Goal: Information Seeking & Learning: Find specific fact

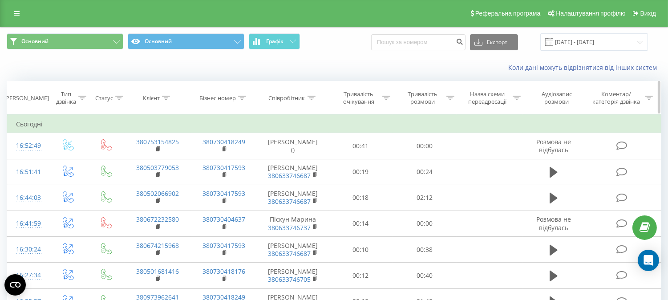
click at [310, 99] on icon at bounding box center [311, 98] width 8 height 4
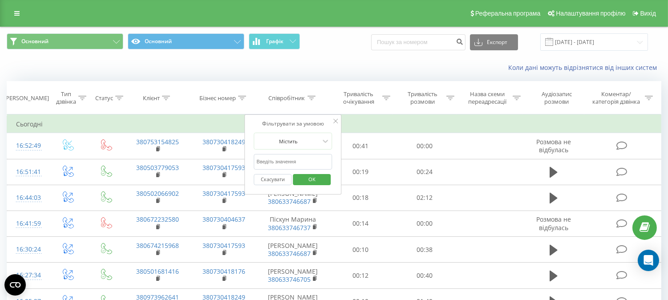
click at [294, 162] on input "text" at bounding box center [293, 162] width 78 height 16
type input "глав"
click at [303, 179] on span "OK" at bounding box center [311, 179] width 25 height 14
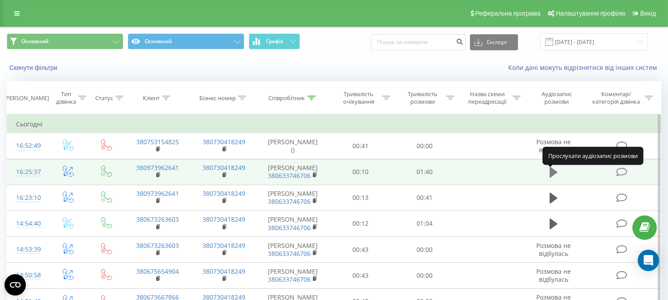
click at [553, 175] on icon at bounding box center [553, 172] width 8 height 11
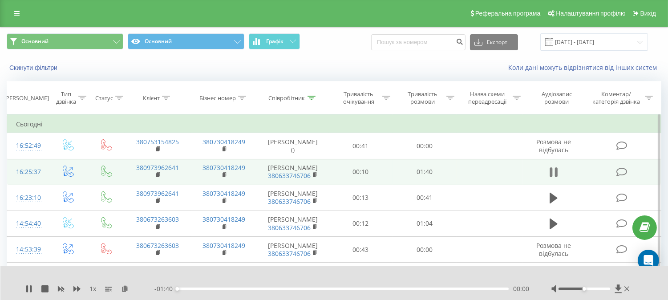
click at [555, 176] on icon at bounding box center [556, 172] width 3 height 10
click at [121, 290] on icon at bounding box center [125, 288] width 8 height 6
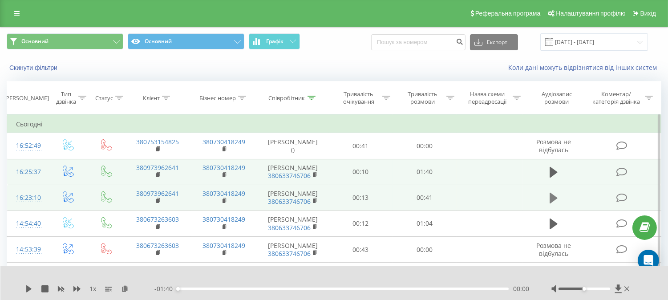
click at [553, 203] on icon at bounding box center [553, 198] width 8 height 11
click at [553, 204] on icon at bounding box center [553, 198] width 8 height 12
click at [124, 289] on icon at bounding box center [125, 288] width 8 height 6
